Goal: Information Seeking & Learning: Learn about a topic

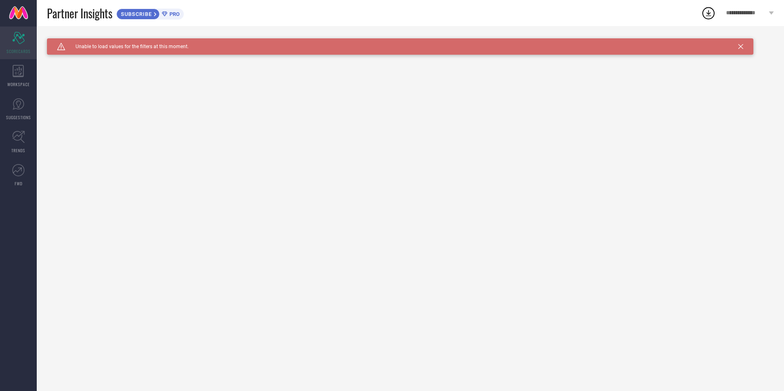
click at [14, 40] on icon at bounding box center [18, 38] width 12 height 12
click at [740, 47] on icon at bounding box center [740, 46] width 5 height 5
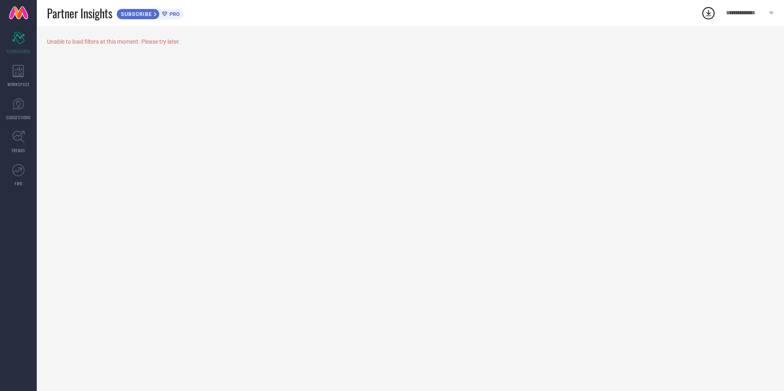
click at [709, 10] on icon at bounding box center [708, 13] width 15 height 15
click at [171, 16] on span "PRO" at bounding box center [173, 14] width 12 height 6
click at [153, 16] on span "SUBSCRIBE" at bounding box center [135, 14] width 37 height 6
click at [25, 40] on div "Scorecard SCORECARDS" at bounding box center [18, 43] width 37 height 33
click at [12, 86] on span "WORKSPACE" at bounding box center [18, 84] width 22 height 6
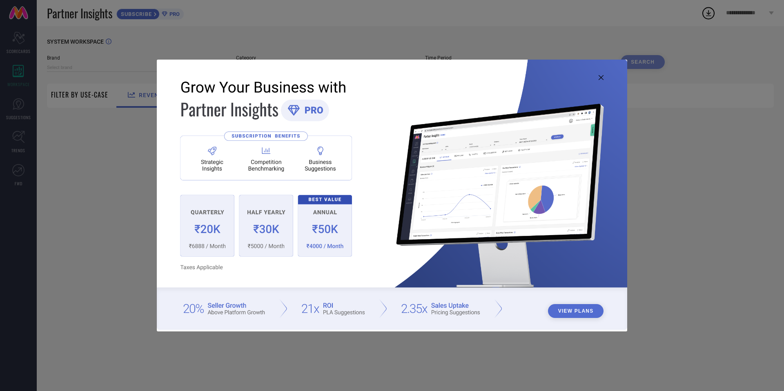
type input "1 STOP FASHION"
type input "All"
click at [707, 223] on div "View Plans" at bounding box center [392, 195] width 784 height 391
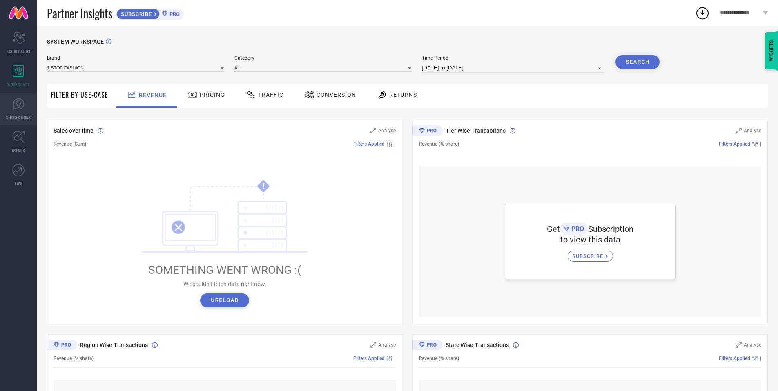
click at [10, 102] on link "SUGGESTIONS" at bounding box center [18, 109] width 37 height 33
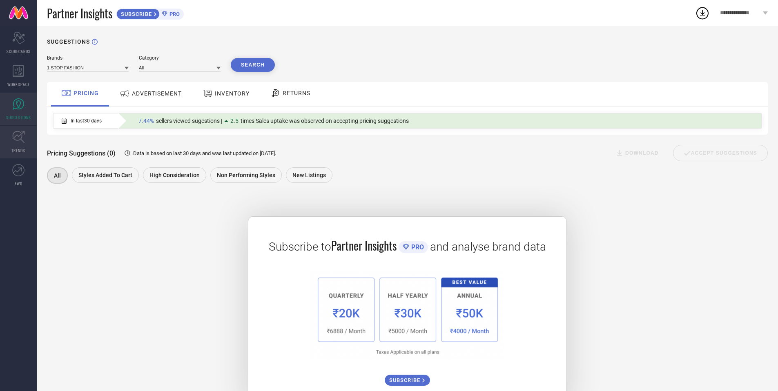
click at [11, 142] on link "TRENDS" at bounding box center [18, 142] width 37 height 33
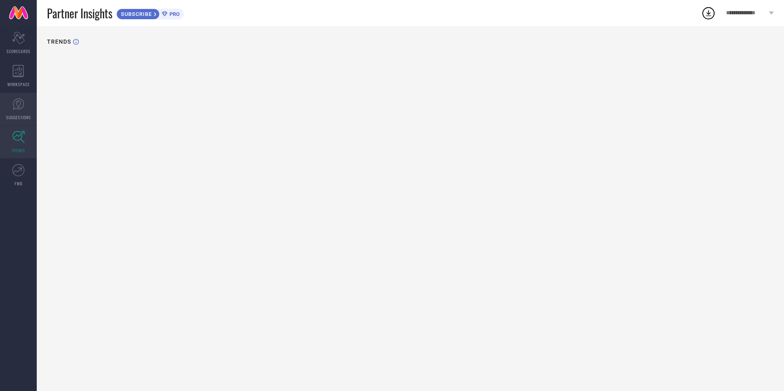
click at [13, 121] on link "SUGGESTIONS" at bounding box center [18, 109] width 37 height 33
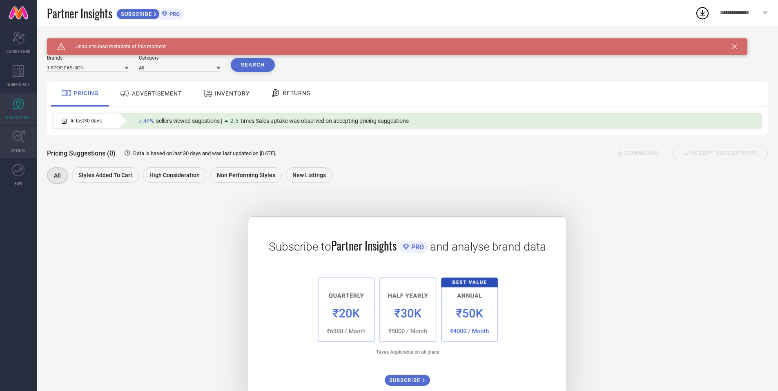
click at [23, 137] on icon at bounding box center [18, 137] width 13 height 13
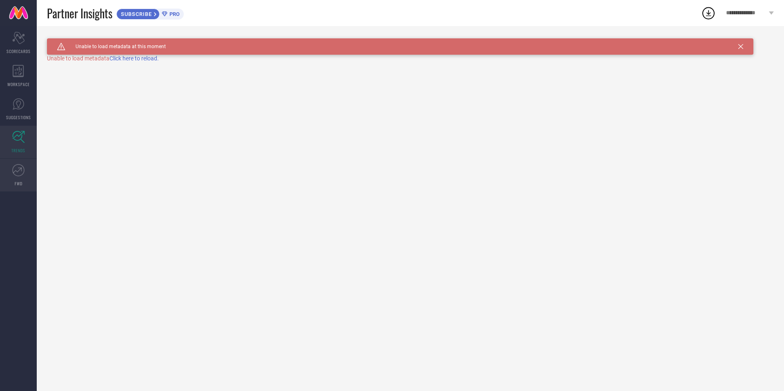
click at [20, 185] on span "FWD" at bounding box center [19, 183] width 8 height 6
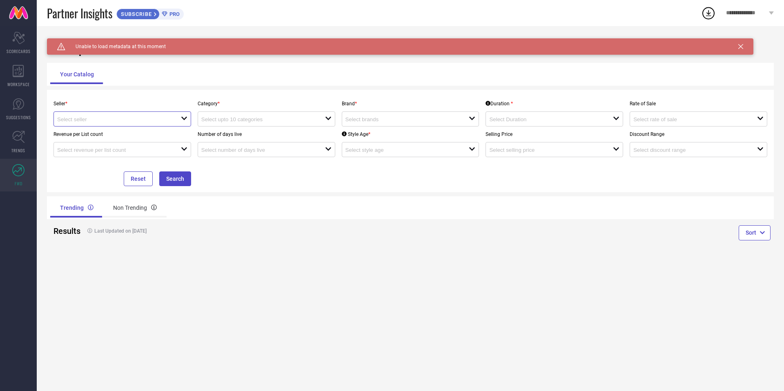
click at [154, 121] on input at bounding box center [112, 119] width 111 height 6
click at [147, 134] on li "Myntra ( MINT_1 )" at bounding box center [122, 134] width 137 height 15
type input "Myntra ( MINT_1 )"
click at [280, 118] on input at bounding box center [256, 119] width 111 height 6
click at [270, 138] on div "No results found" at bounding box center [267, 134] width 138 height 14
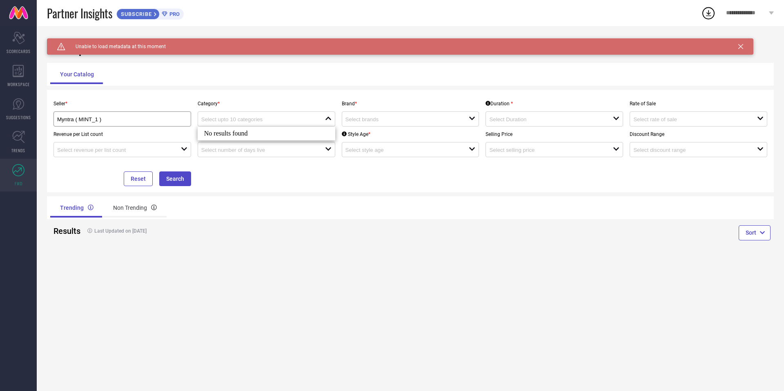
click at [355, 278] on div "Caution Created with Sketch. Unable to load metadata at this moment TrendXplore…" at bounding box center [410, 208] width 747 height 365
